Goal: Task Accomplishment & Management: Use online tool/utility

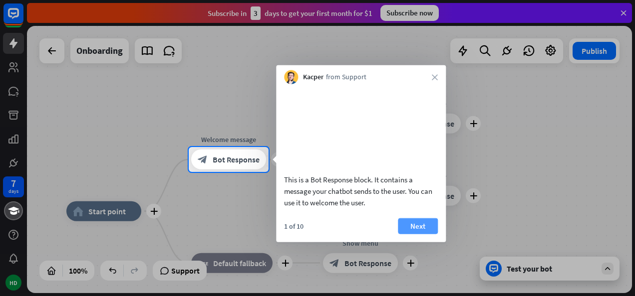
click at [424, 234] on button "Next" at bounding box center [418, 226] width 40 height 16
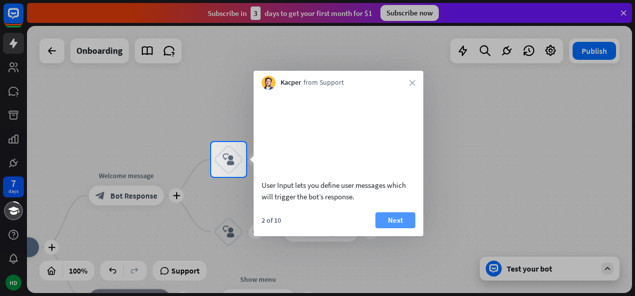
click at [406, 229] on button "Next" at bounding box center [395, 221] width 40 height 16
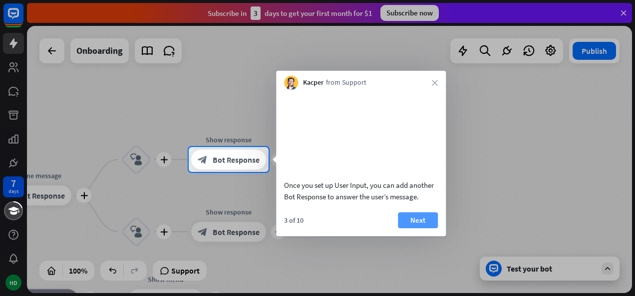
click at [416, 229] on button "Next" at bounding box center [418, 221] width 40 height 16
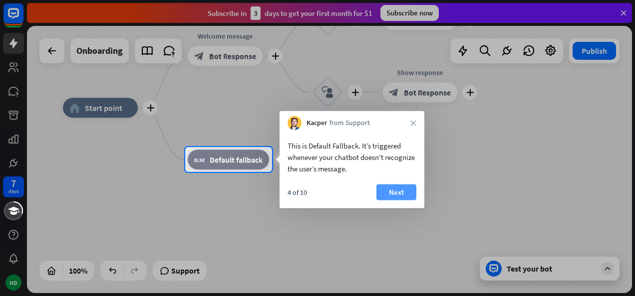
click at [398, 197] on button "Next" at bounding box center [396, 193] width 40 height 16
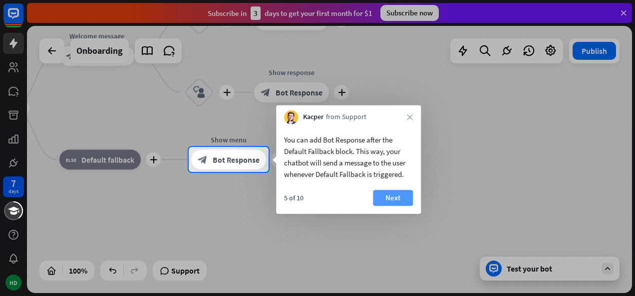
click at [399, 197] on button "Next" at bounding box center [393, 198] width 40 height 16
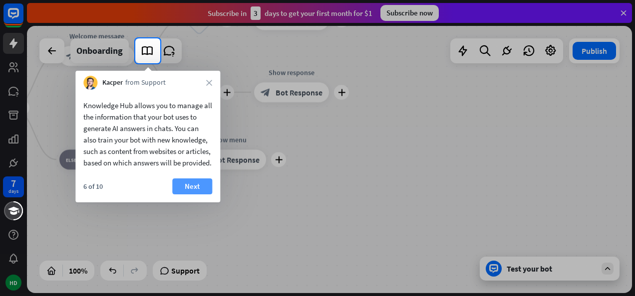
click at [199, 195] on button "Next" at bounding box center [192, 187] width 40 height 16
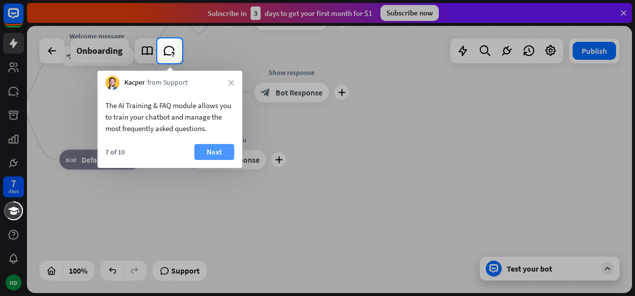
click at [213, 159] on button "Next" at bounding box center [214, 152] width 40 height 16
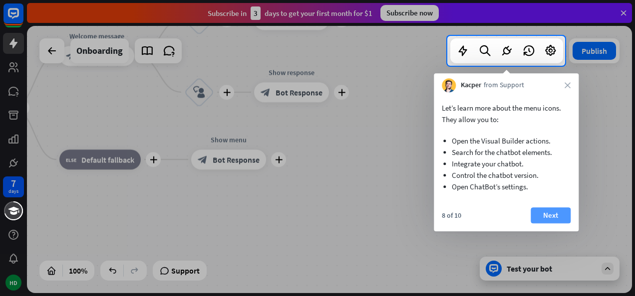
click at [551, 214] on button "Next" at bounding box center [551, 216] width 40 height 16
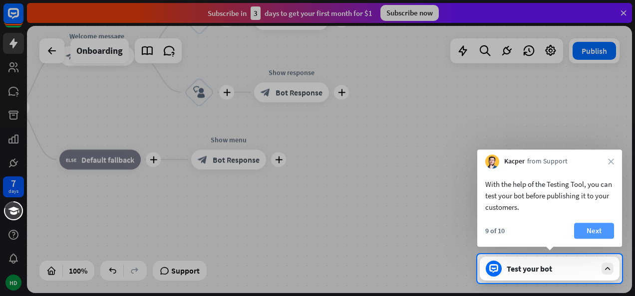
click at [584, 230] on button "Next" at bounding box center [594, 231] width 40 height 16
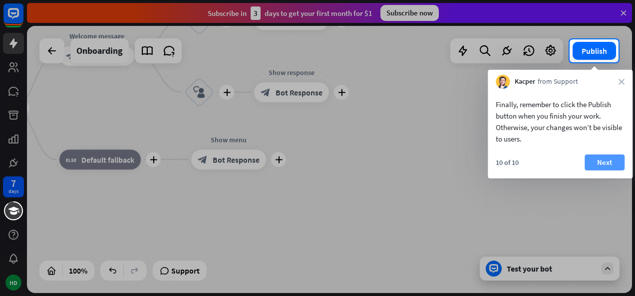
click at [599, 162] on button "Next" at bounding box center [604, 163] width 40 height 16
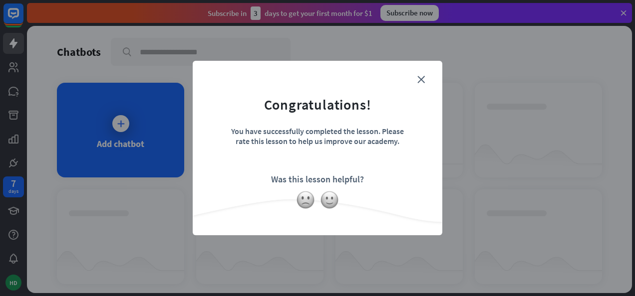
click at [351, 202] on div at bounding box center [318, 200] width 250 height 19
click at [424, 80] on icon "close" at bounding box center [420, 79] width 7 height 7
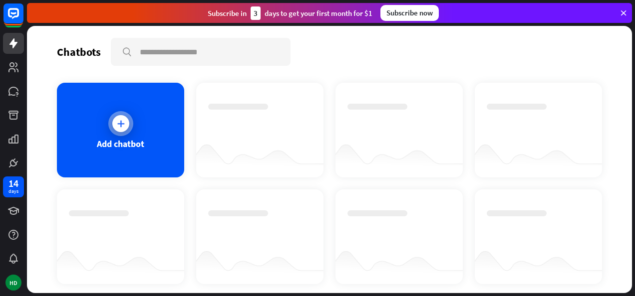
click at [137, 156] on div "Add chatbot" at bounding box center [120, 130] width 127 height 95
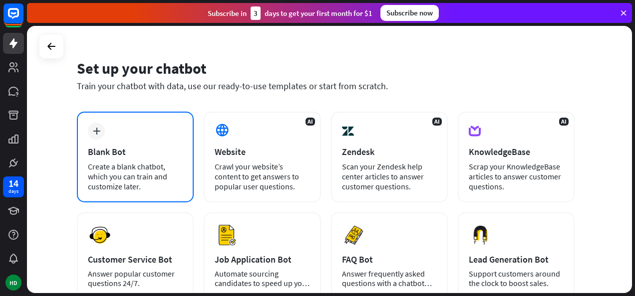
scroll to position [19, 0]
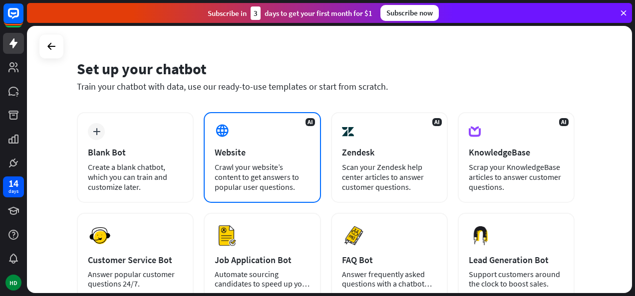
drag, startPoint x: 407, startPoint y: 77, endPoint x: 280, endPoint y: 177, distance: 161.8
click at [280, 177] on div "Set up your chatbot Train your chatbot with data, use our ready-to-use template…" at bounding box center [329, 160] width 605 height 268
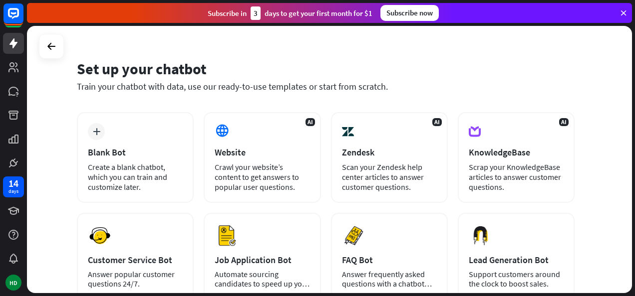
click at [593, 196] on div "Set up your chatbot Train your chatbot with data, use our ready-to-use template…" at bounding box center [329, 160] width 605 height 268
drag, startPoint x: 603, startPoint y: 208, endPoint x: 66, endPoint y: 141, distance: 541.2
click at [66, 141] on div "Set up your chatbot Train your chatbot with data, use our ready-to-use template…" at bounding box center [329, 160] width 605 height 268
drag, startPoint x: 66, startPoint y: 141, endPoint x: 415, endPoint y: 66, distance: 357.3
click at [415, 66] on div "Set up your chatbot" at bounding box center [326, 68] width 498 height 19
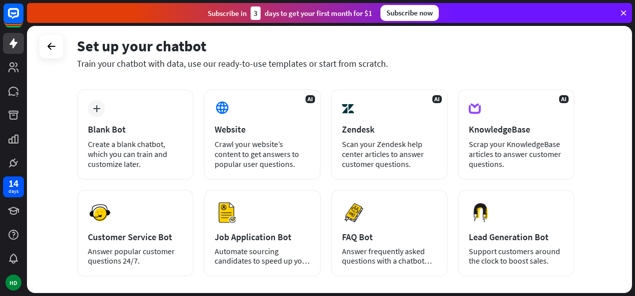
scroll to position [40, 0]
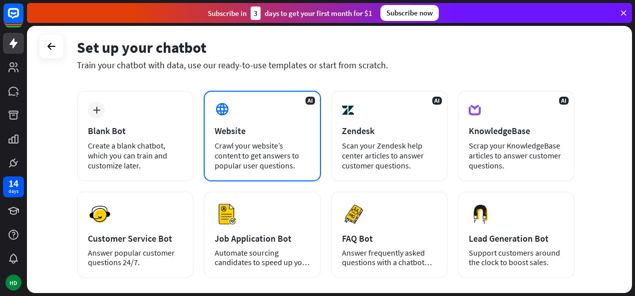
click at [267, 117] on div "AI Website Crawl your website’s content to get answers to popular user question…" at bounding box center [262, 136] width 117 height 91
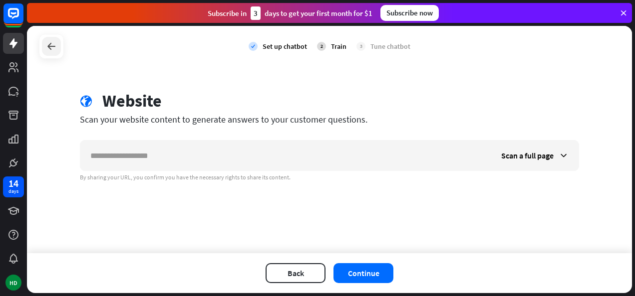
click at [54, 44] on icon at bounding box center [51, 46] width 12 height 12
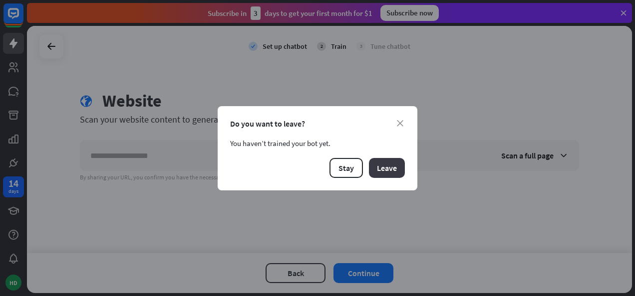
click at [377, 168] on button "Leave" at bounding box center [387, 168] width 36 height 20
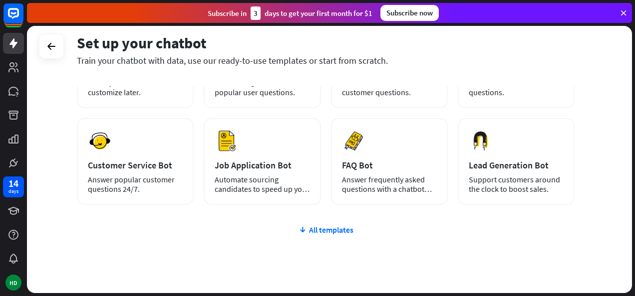
scroll to position [114, 0]
click at [312, 224] on div "plus Blank Bot Create a blank chatbot, which you can train and customize later.…" at bounding box center [326, 170] width 498 height 307
click at [316, 231] on div "All templates" at bounding box center [326, 230] width 498 height 10
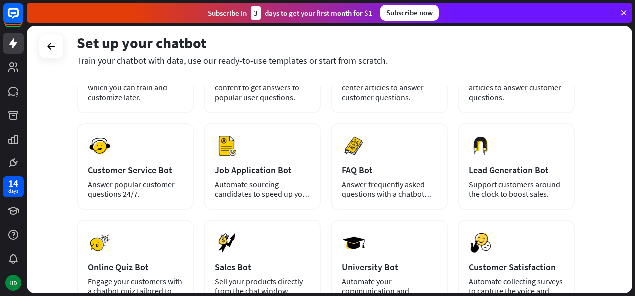
scroll to position [0, 0]
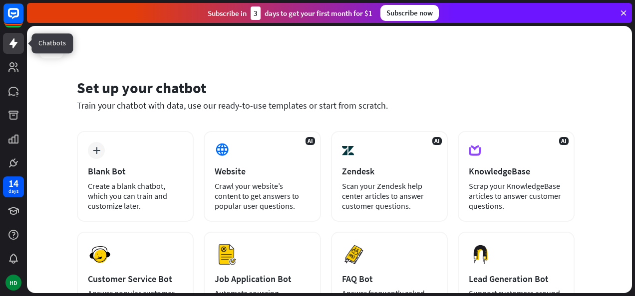
click at [18, 47] on icon at bounding box center [13, 43] width 12 height 12
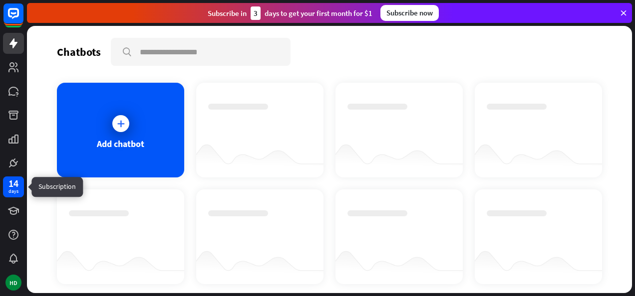
click at [17, 184] on div "14" at bounding box center [13, 183] width 10 height 9
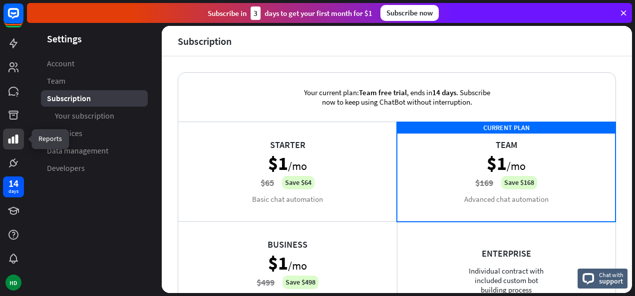
click at [15, 139] on icon at bounding box center [13, 139] width 12 height 12
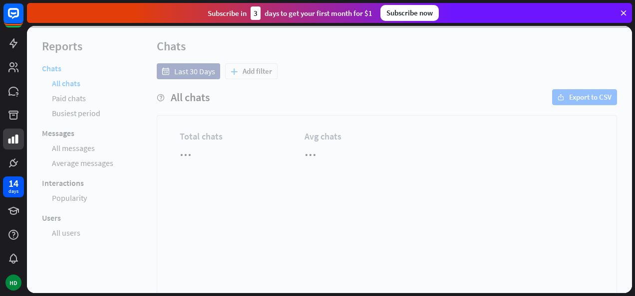
click at [16, 104] on div at bounding box center [13, 87] width 27 height 174
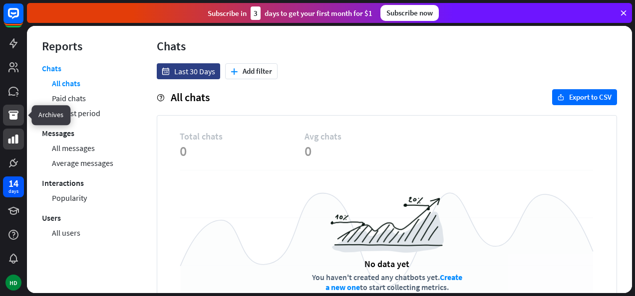
click at [15, 118] on icon at bounding box center [13, 115] width 10 height 9
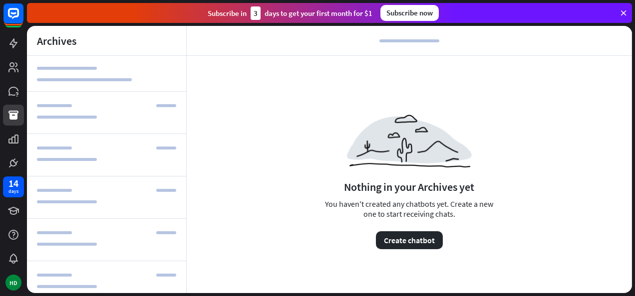
click at [621, 7] on div "Subscribe [DATE] to get your first month for $1 Subscribe now" at bounding box center [329, 13] width 605 height 20
click at [625, 11] on icon at bounding box center [623, 12] width 9 height 9
